Goal: Navigation & Orientation: Find specific page/section

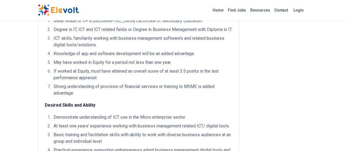
scroll to position [246, 0]
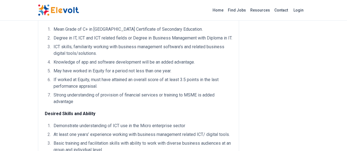
click at [38, 8] on img at bounding box center [58, 9] width 41 height 11
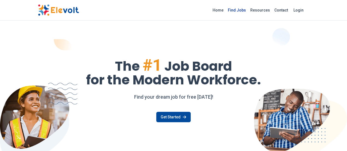
click at [248, 9] on link "Find Jobs" at bounding box center [237, 10] width 22 height 9
